Goal: Transaction & Acquisition: Purchase product/service

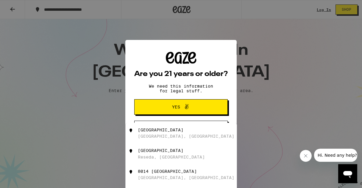
click at [201, 158] on div "[STREET_ADDRESS]" at bounding box center [191, 153] width 106 height 11
type input "[STREET_ADDRESS]"
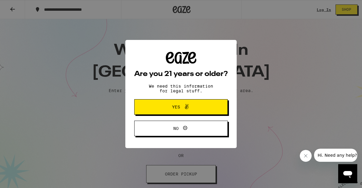
click at [197, 102] on button "Yes" at bounding box center [180, 106] width 93 height 15
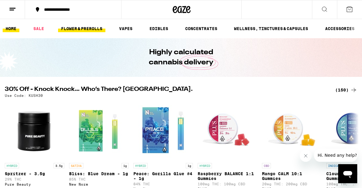
click at [95, 27] on link "FLOWER & PREROLLS" at bounding box center [81, 28] width 47 height 7
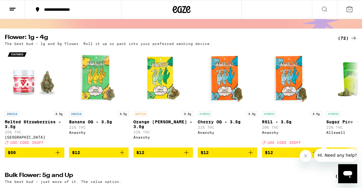
scroll to position [48, 0]
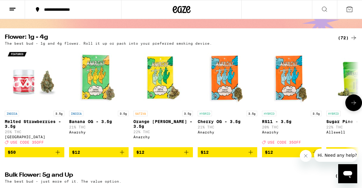
click at [252, 156] on icon "Add to bag" at bounding box center [250, 151] width 7 height 7
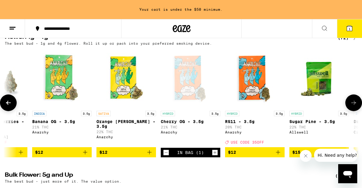
scroll to position [0, 38]
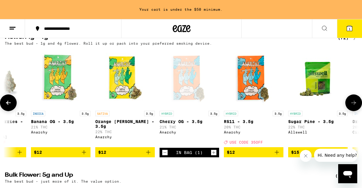
click at [278, 156] on icon "Add to bag" at bounding box center [276, 151] width 7 height 7
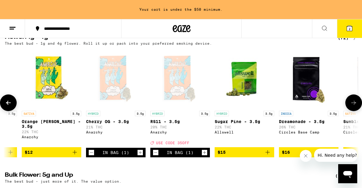
scroll to position [0, 114]
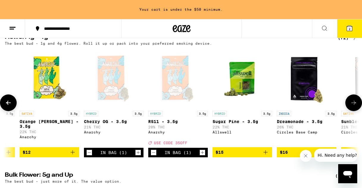
click at [266, 156] on icon "Add to bag" at bounding box center [265, 151] width 7 height 7
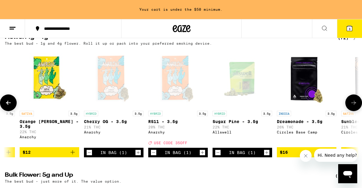
click at [154, 156] on icon "Decrement" at bounding box center [153, 152] width 5 height 7
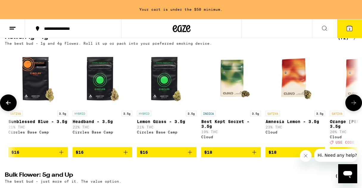
scroll to position [0, 446]
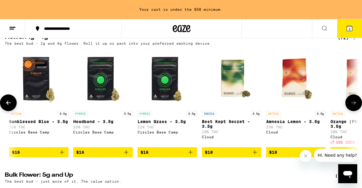
click at [223, 122] on p "Best Kept Secret - 3.5g" at bounding box center [231, 124] width 59 height 10
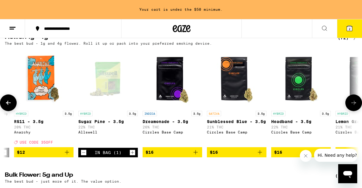
scroll to position [0, 247]
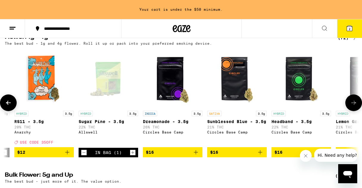
click at [86, 156] on icon "Decrement" at bounding box center [83, 152] width 5 height 7
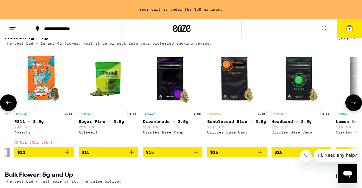
click at [165, 122] on p "Dreamonade - 3.5g" at bounding box center [172, 121] width 59 height 5
click at [98, 124] on p "Sugar Pine - 3.5g" at bounding box center [108, 121] width 59 height 5
click at [130, 156] on icon "Add to bag" at bounding box center [131, 151] width 7 height 7
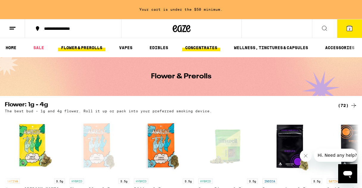
click at [208, 48] on link "CONCENTRATES" at bounding box center [201, 47] width 38 height 7
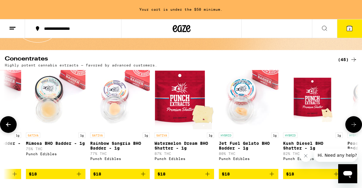
scroll to position [0, 429]
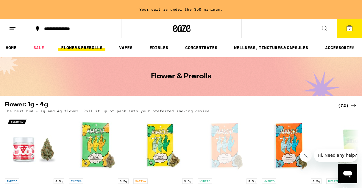
click at [346, 26] on icon at bounding box center [349, 28] width 7 height 7
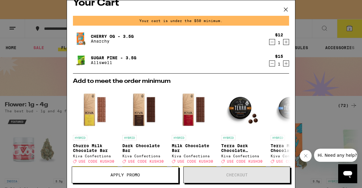
scroll to position [9, 0]
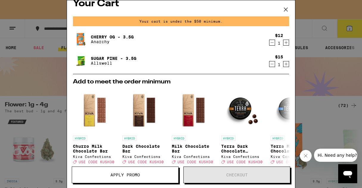
click at [286, 10] on icon at bounding box center [286, 10] width 4 height 4
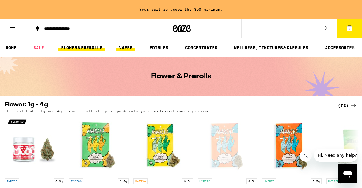
click at [126, 48] on link "VAPES" at bounding box center [125, 47] width 19 height 7
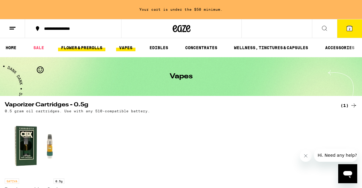
click at [93, 46] on link "FLOWER & PREROLLS" at bounding box center [81, 47] width 47 height 7
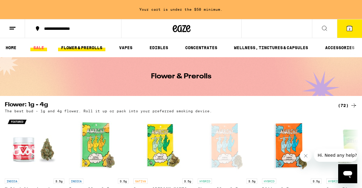
click at [41, 47] on link "SALE" at bounding box center [38, 47] width 17 height 7
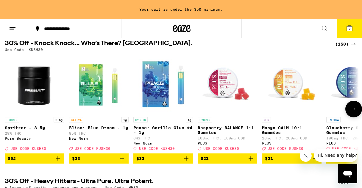
scroll to position [59, 0]
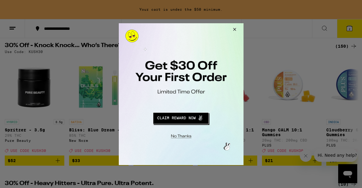
click at [233, 29] on button "Close Modal" at bounding box center [233, 30] width 16 height 14
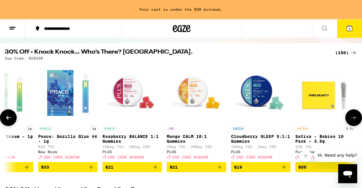
scroll to position [0, 98]
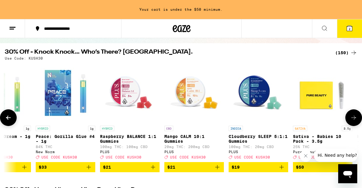
click at [153, 169] on icon "Add to bag" at bounding box center [153, 167] width 4 height 4
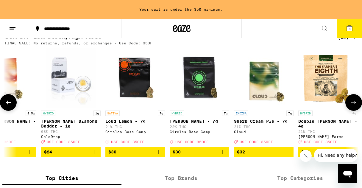
scroll to position [0, 157]
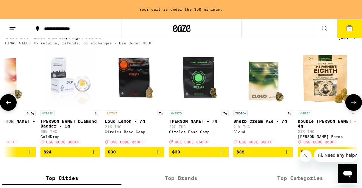
click at [287, 155] on icon "Add to bag" at bounding box center [286, 151] width 7 height 7
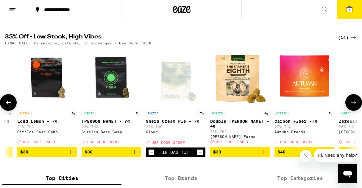
scroll to position [0, 243]
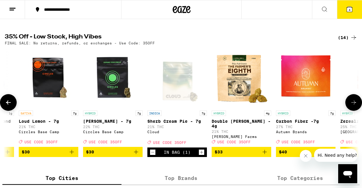
click at [238, 128] on p "Double [PERSON_NAME] - 4g" at bounding box center [241, 124] width 59 height 10
click at [236, 128] on p "Double [PERSON_NAME] - 4g" at bounding box center [241, 124] width 59 height 10
click at [263, 155] on icon "Add to bag" at bounding box center [264, 151] width 7 height 7
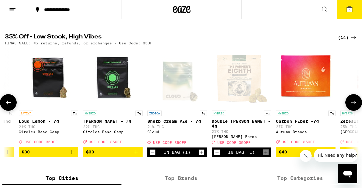
click at [155, 156] on icon "Decrement" at bounding box center [152, 151] width 5 height 7
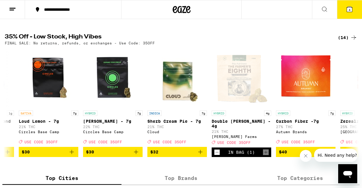
click at [353, 9] on button "4" at bounding box center [349, 9] width 25 height 18
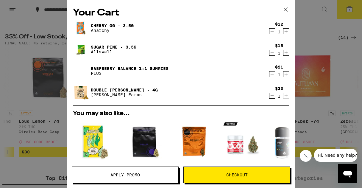
click at [273, 75] on icon "Decrement" at bounding box center [271, 74] width 5 height 7
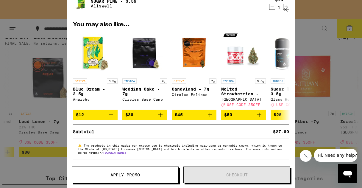
scroll to position [71, 0]
click at [287, 10] on icon at bounding box center [285, 9] width 9 height 9
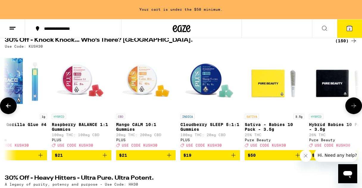
scroll to position [0, 145]
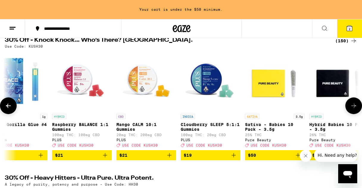
click at [107, 158] on icon "Add to bag" at bounding box center [104, 154] width 7 height 7
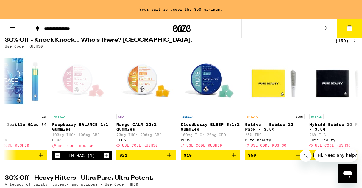
click at [356, 28] on button "3" at bounding box center [349, 28] width 25 height 18
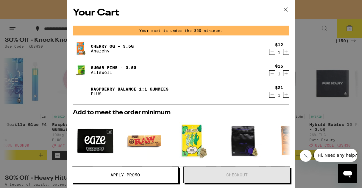
click at [286, 9] on icon at bounding box center [285, 9] width 9 height 9
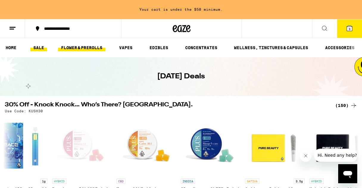
click at [95, 47] on link "FLOWER & PREROLLS" at bounding box center [81, 47] width 47 height 7
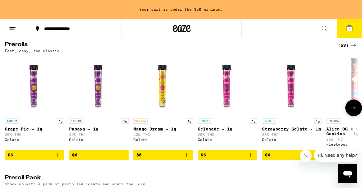
scroll to position [342, 0]
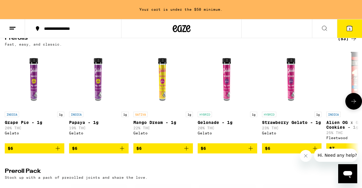
click at [255, 153] on button "$6" at bounding box center [227, 148] width 59 height 10
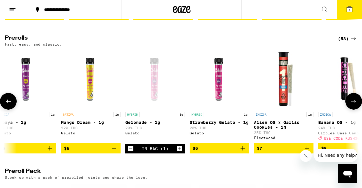
scroll to position [0, 77]
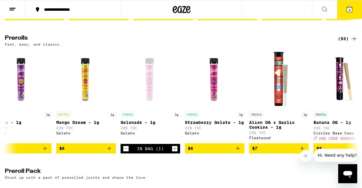
click at [355, 8] on button "4" at bounding box center [349, 9] width 25 height 18
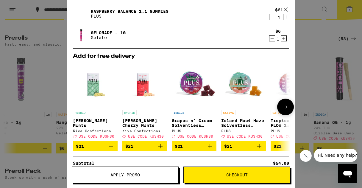
scroll to position [93, 0]
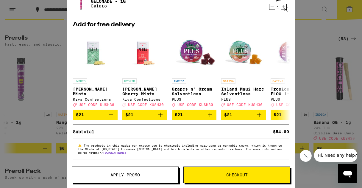
click at [251, 170] on button "Checkout" at bounding box center [236, 174] width 107 height 17
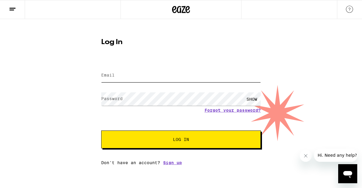
click at [187, 76] on input "Email" at bounding box center [180, 75] width 159 height 13
type input "[EMAIL_ADDRESS][DOMAIN_NAME]"
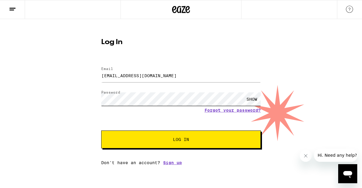
click at [101, 130] on button "Log In" at bounding box center [180, 139] width 159 height 18
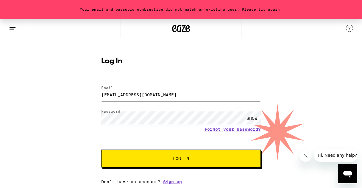
click at [101, 149] on button "Log In" at bounding box center [180, 158] width 159 height 18
click at [243, 130] on link "Forgot your password?" at bounding box center [232, 129] width 56 height 5
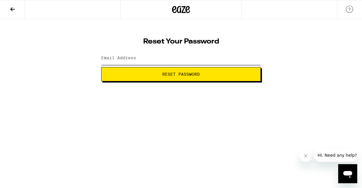
click at [169, 55] on input "Email Address" at bounding box center [180, 57] width 159 height 13
type input "[EMAIL_ADDRESS][DOMAIN_NAME]"
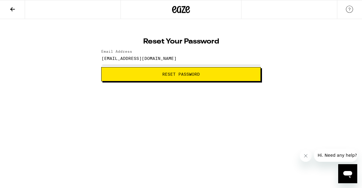
click at [165, 75] on span "Reset Password" at bounding box center [180, 74] width 37 height 4
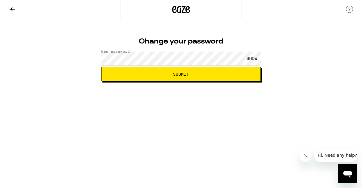
click at [101, 67] on button "Submit" at bounding box center [180, 74] width 159 height 14
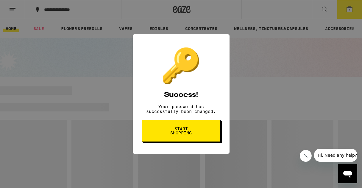
click at [199, 132] on button "Start shopping" at bounding box center [181, 131] width 79 height 22
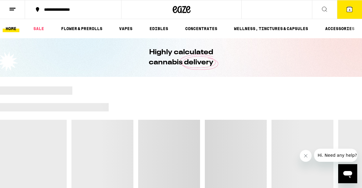
click at [354, 11] on button "4" at bounding box center [349, 9] width 25 height 18
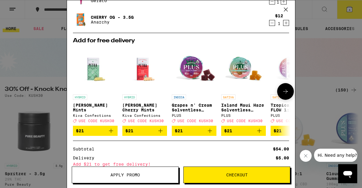
scroll to position [129, 0]
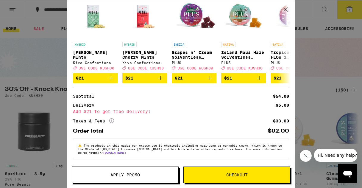
click at [112, 119] on icon "More Info" at bounding box center [111, 120] width 5 height 5
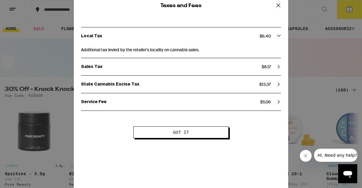
click at [277, 4] on icon at bounding box center [278, 5] width 9 height 9
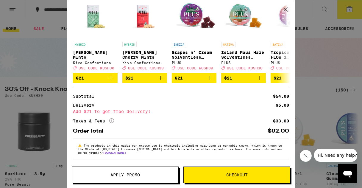
click at [148, 174] on span "Apply Promo" at bounding box center [125, 175] width 106 height 4
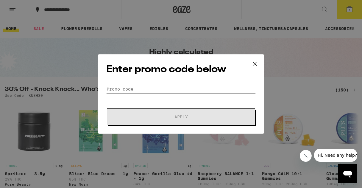
click at [167, 90] on input "Promo Code" at bounding box center [180, 88] width 149 height 9
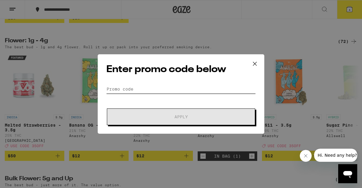
scroll to position [612, 0]
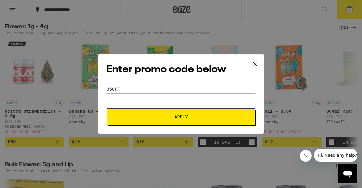
type input "35off"
click at [193, 115] on span "Apply" at bounding box center [180, 117] width 107 height 4
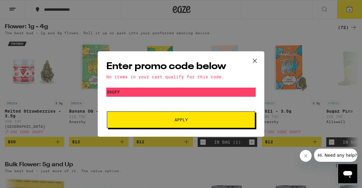
click at [254, 58] on icon at bounding box center [254, 60] width 9 height 9
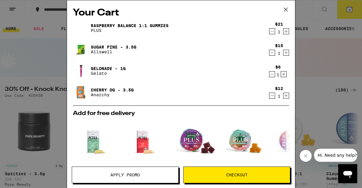
click at [284, 9] on icon at bounding box center [285, 9] width 9 height 9
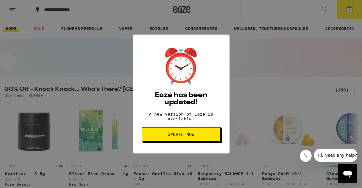
click at [195, 134] on button "Update Now" at bounding box center [181, 134] width 79 height 14
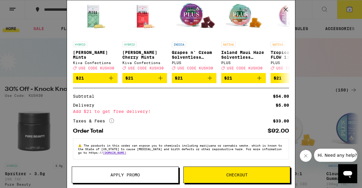
click at [147, 176] on span "Apply Promo" at bounding box center [125, 175] width 106 height 4
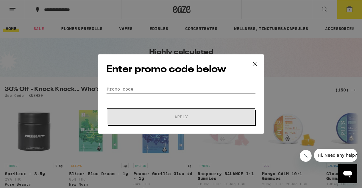
click at [198, 92] on input "Promo Code" at bounding box center [180, 88] width 149 height 9
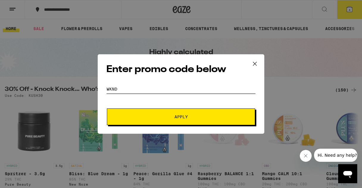
type input "wknd"
click at [221, 116] on span "Apply" at bounding box center [180, 117] width 107 height 4
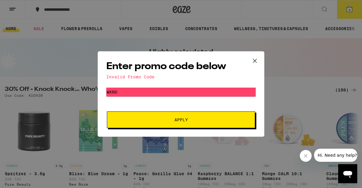
click at [252, 60] on icon at bounding box center [254, 60] width 9 height 9
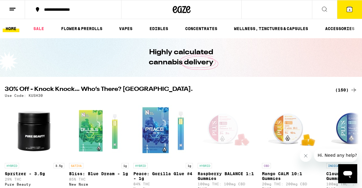
click at [351, 8] on icon at bounding box center [349, 9] width 5 height 5
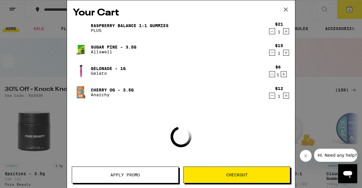
click at [289, 12] on icon at bounding box center [285, 9] width 9 height 9
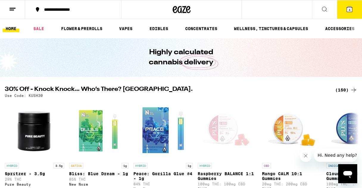
click at [8, 10] on button at bounding box center [12, 9] width 25 height 19
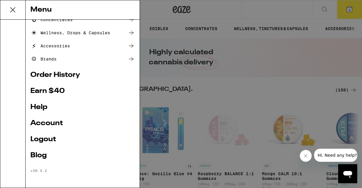
click at [51, 138] on link "Logout" at bounding box center [82, 139] width 104 height 7
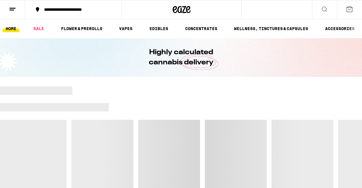
scroll to position [46, 0]
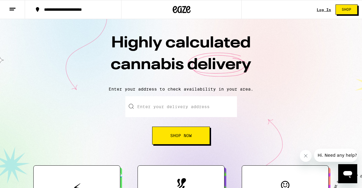
click at [209, 112] on input "Enter your delivery address" at bounding box center [181, 106] width 112 height 21
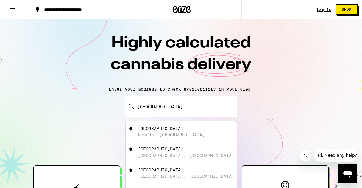
click at [187, 136] on div "[STREET_ADDRESS]" at bounding box center [191, 131] width 106 height 11
type input "[STREET_ADDRESS]"
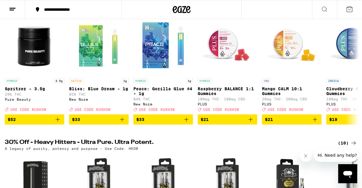
scroll to position [84, 0]
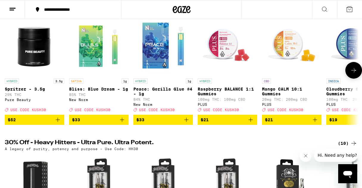
click at [250, 123] on icon "Add to bag" at bounding box center [250, 119] width 7 height 7
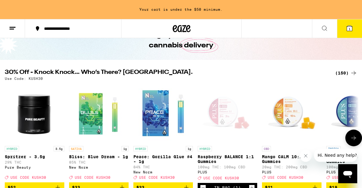
scroll to position [0, 0]
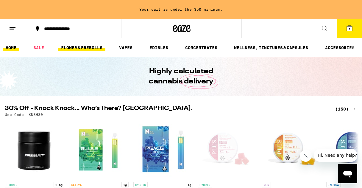
click at [92, 48] on link "FLOWER & PREROLLS" at bounding box center [81, 47] width 47 height 7
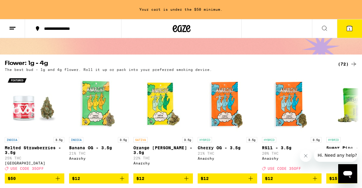
scroll to position [56, 0]
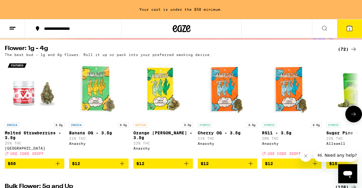
click at [250, 165] on icon "Add to bag" at bounding box center [250, 163] width 4 height 4
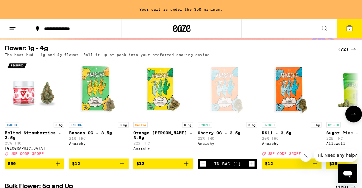
click at [203, 167] on icon "Decrement" at bounding box center [202, 163] width 5 height 7
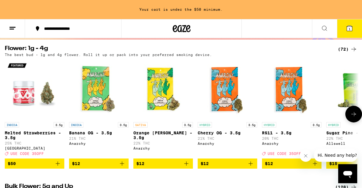
click at [57, 167] on icon "Add to bag" at bounding box center [57, 163] width 7 height 7
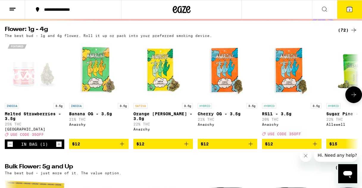
scroll to position [37, 0]
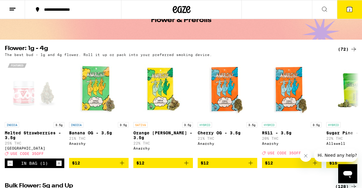
click at [354, 6] on button "2" at bounding box center [349, 9] width 25 height 18
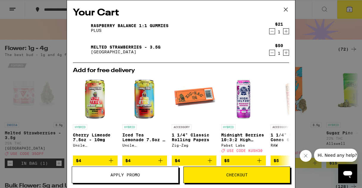
click at [287, 10] on icon at bounding box center [285, 9] width 9 height 9
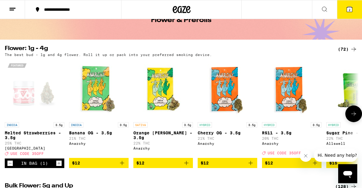
click at [8, 167] on icon "Decrement" at bounding box center [9, 162] width 5 height 7
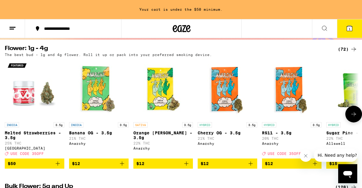
click at [252, 167] on icon "Add to bag" at bounding box center [250, 163] width 7 height 7
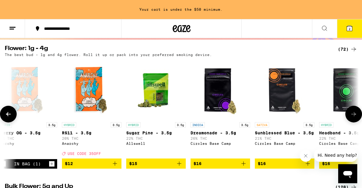
scroll to position [0, 196]
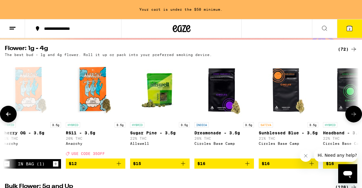
click at [183, 165] on icon "Add to bag" at bounding box center [183, 163] width 4 height 4
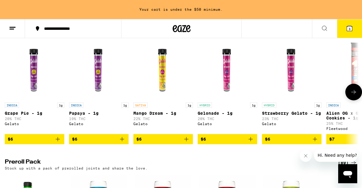
scroll to position [351, 0]
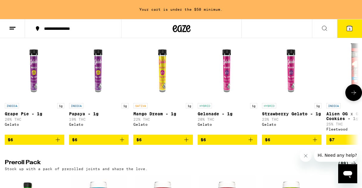
click at [188, 143] on icon "Add to bag" at bounding box center [186, 139] width 7 height 7
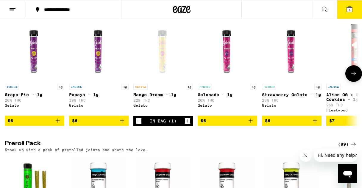
scroll to position [332, 0]
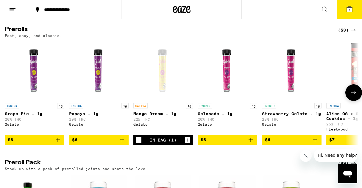
click at [138, 143] on icon "Decrement" at bounding box center [138, 139] width 5 height 7
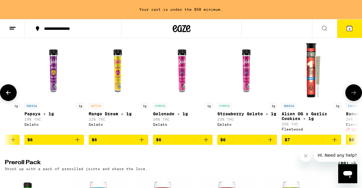
scroll to position [0, 46]
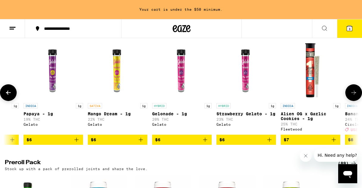
click at [270, 143] on icon "Add to bag" at bounding box center [269, 139] width 7 height 7
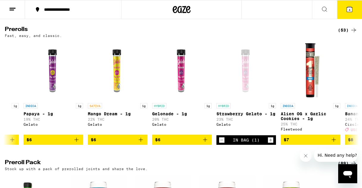
click at [356, 11] on button "4" at bounding box center [349, 9] width 25 height 18
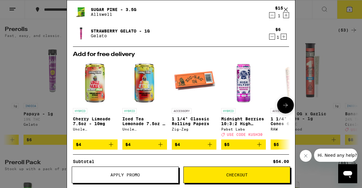
scroll to position [93, 0]
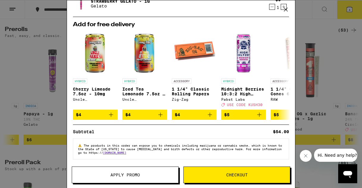
click at [263, 170] on button "Checkout" at bounding box center [236, 174] width 107 height 17
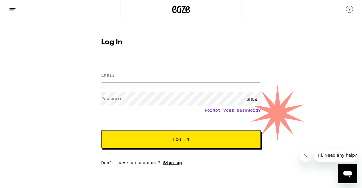
click at [177, 164] on link "Sign up" at bounding box center [172, 162] width 19 height 5
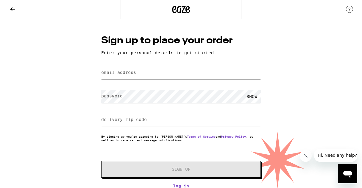
click at [148, 76] on input "email address" at bounding box center [180, 72] width 159 height 13
type input "Jonny.Lovo14@gmail.com"
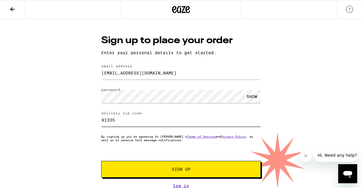
type input "91335"
click at [198, 168] on button "Sign Up" at bounding box center [180, 169] width 159 height 17
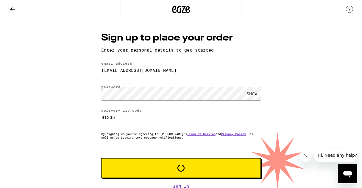
scroll to position [5, 0]
